Goal: Information Seeking & Learning: Find specific fact

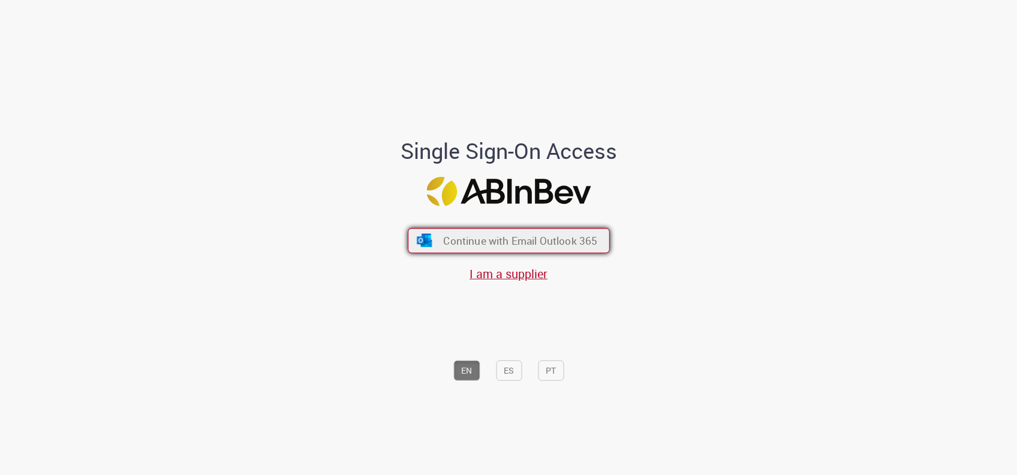
click at [478, 231] on button "Continue with Email Outlook 365" at bounding box center [509, 240] width 202 height 25
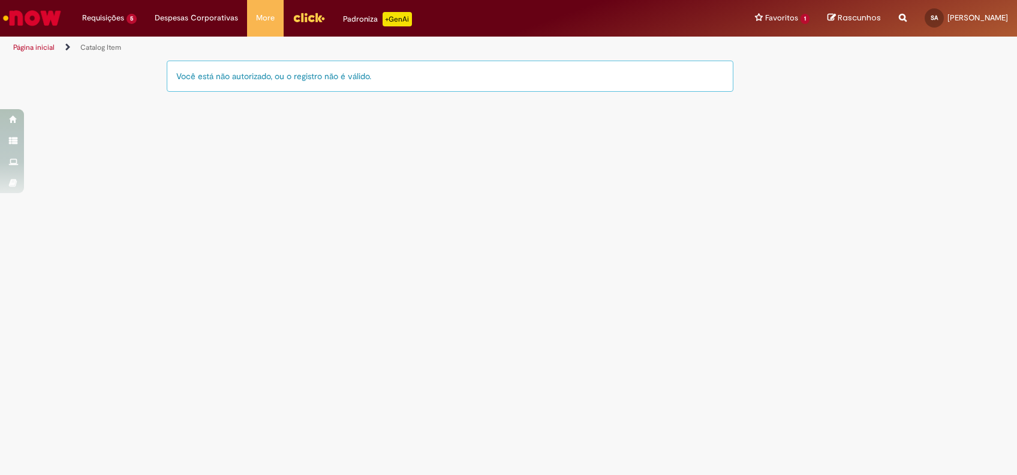
click at [108, 51] on link "Catalog Item" at bounding box center [100, 48] width 41 height 10
click at [100, 47] on link "Catalog Item" at bounding box center [100, 48] width 41 height 10
click at [38, 50] on link "Página inicial" at bounding box center [33, 48] width 41 height 10
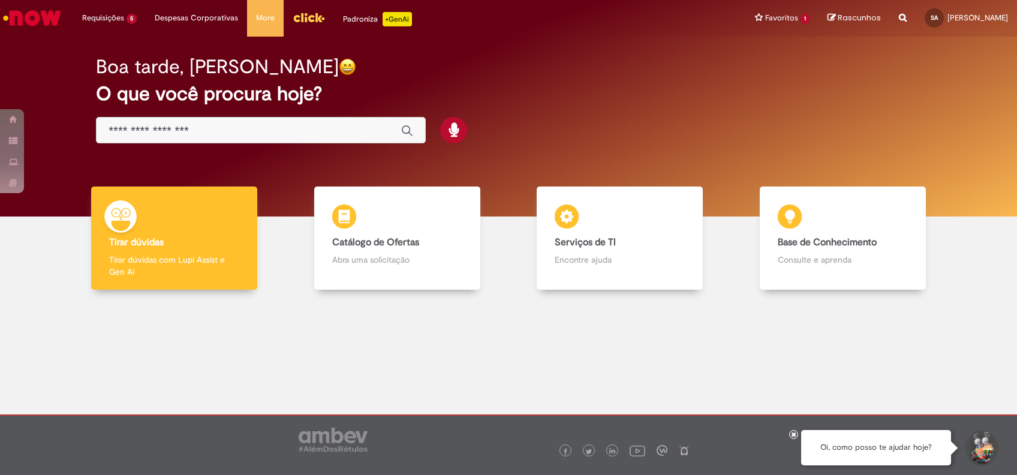
click at [194, 127] on input "Basta digitar aqui" at bounding box center [249, 131] width 281 height 14
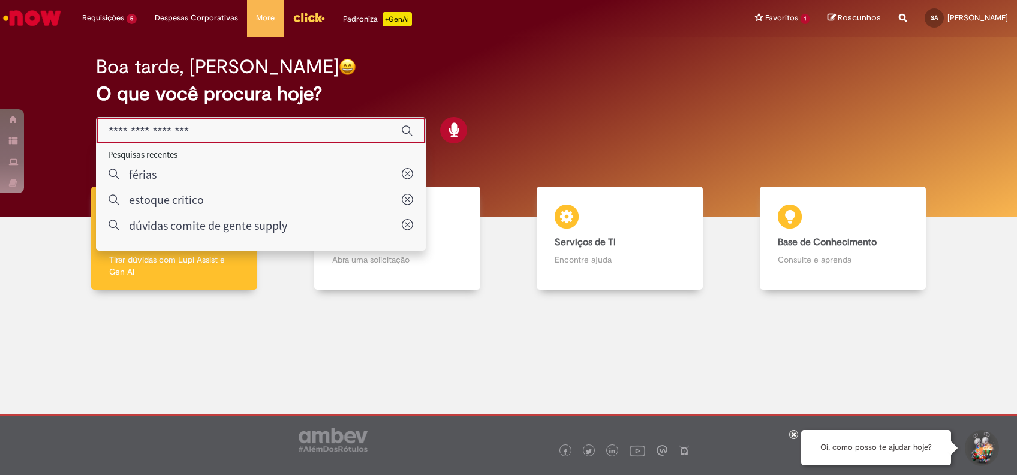
type input "*"
type input "*******"
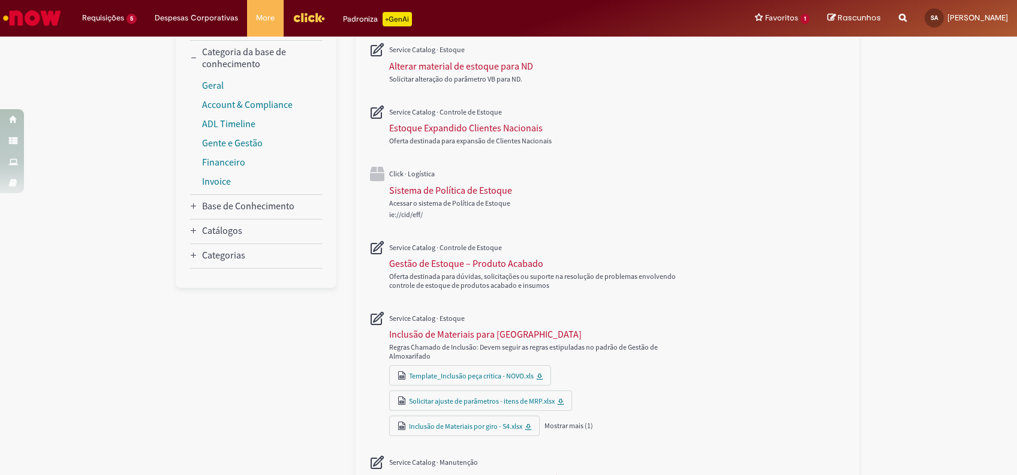
scroll to position [240, 0]
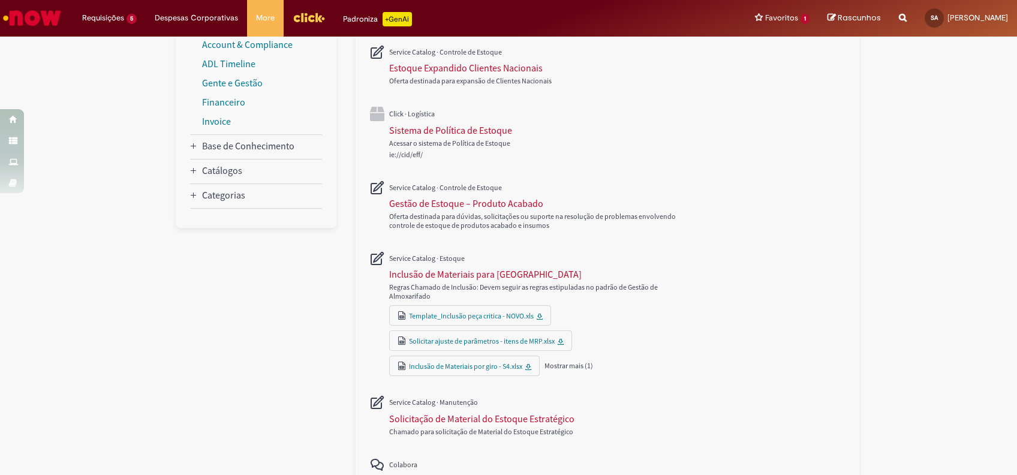
drag, startPoint x: 447, startPoint y: 287, endPoint x: 506, endPoint y: 287, distance: 58.8
click at [506, 287] on div "Regras Chamado de Inclusão: Devem seguir as regras estipuladas no padrão de Ges…" at bounding box center [537, 291] width 297 height 18
click at [511, 287] on div "Regras Chamado de Inclusão: Devem seguir as regras estipuladas no padrão de Ges…" at bounding box center [537, 291] width 297 height 18
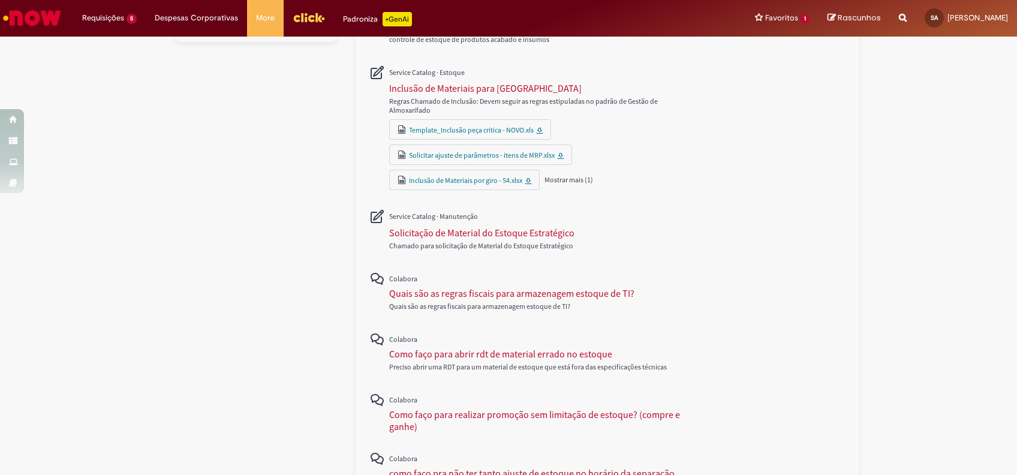
scroll to position [368, 0]
